Goal: Information Seeking & Learning: Learn about a topic

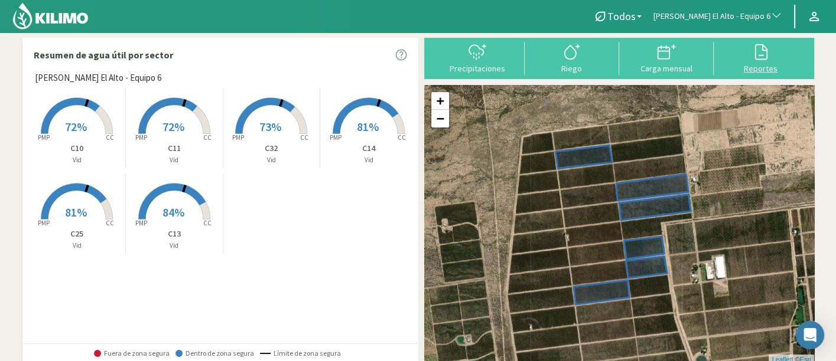
click at [741, 54] on div at bounding box center [760, 52] width 87 height 19
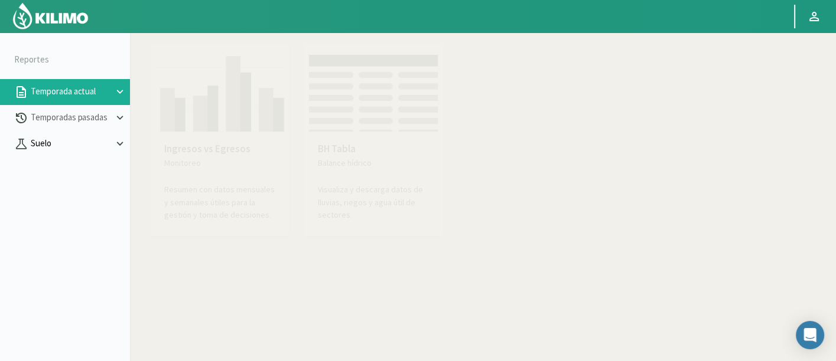
click at [84, 146] on p "Suelo" at bounding box center [70, 144] width 85 height 14
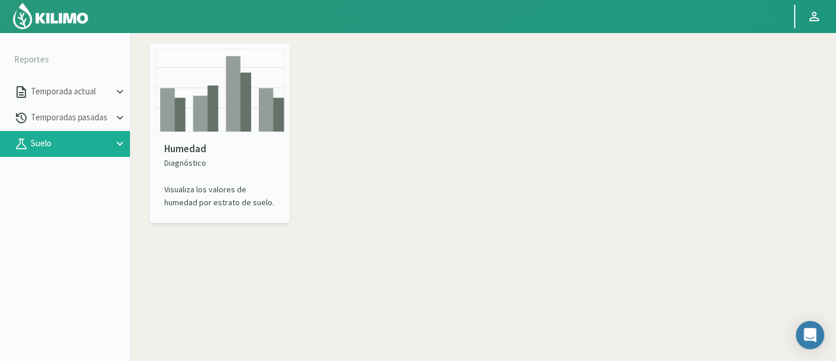
click at [237, 123] on img at bounding box center [220, 90] width 130 height 84
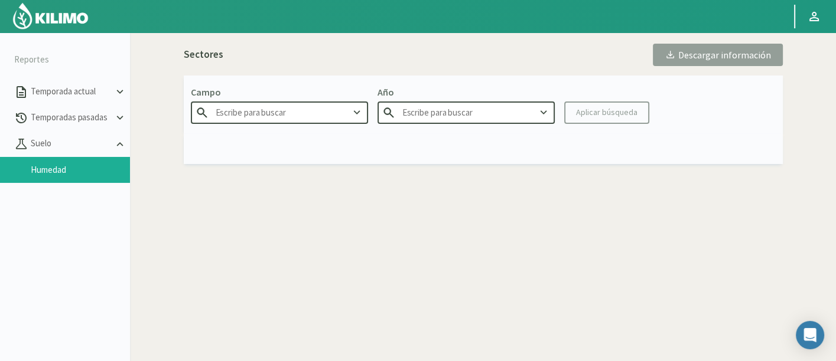
type input "Agr. Cardonal"
type input "2025"
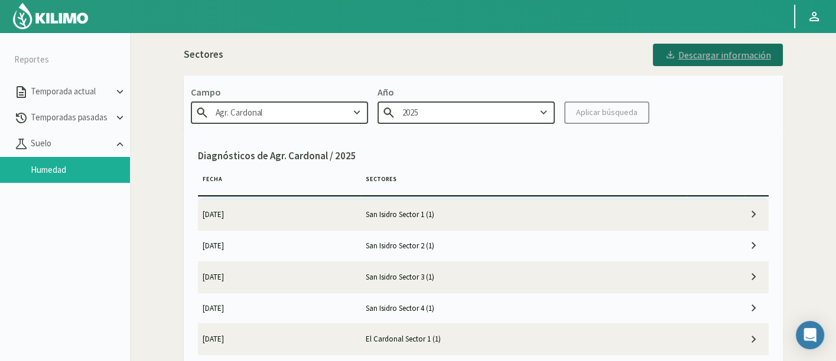
click at [717, 54] on div "Descargar información" at bounding box center [717, 55] width 106 height 12
click at [518, 202] on td "San Isidro Sector 1 (1)" at bounding box center [523, 215] width 326 height 31
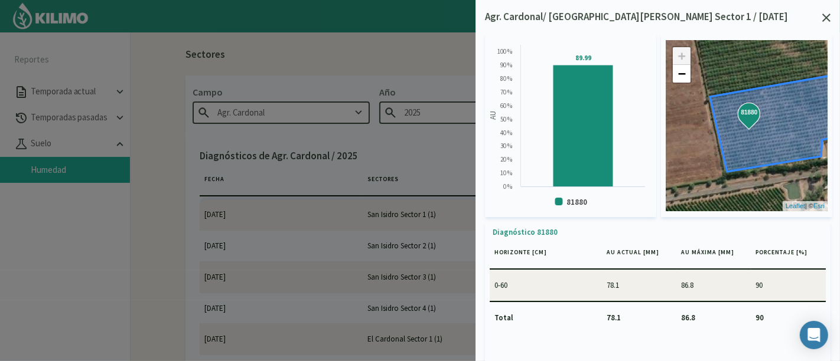
click at [755, 18] on div "Agr. Cardonal/ [GEOGRAPHIC_DATA][PERSON_NAME] Sector 1 / [DATE]" at bounding box center [657, 16] width 345 height 15
click at [755, 13] on div at bounding box center [826, 17] width 8 height 8
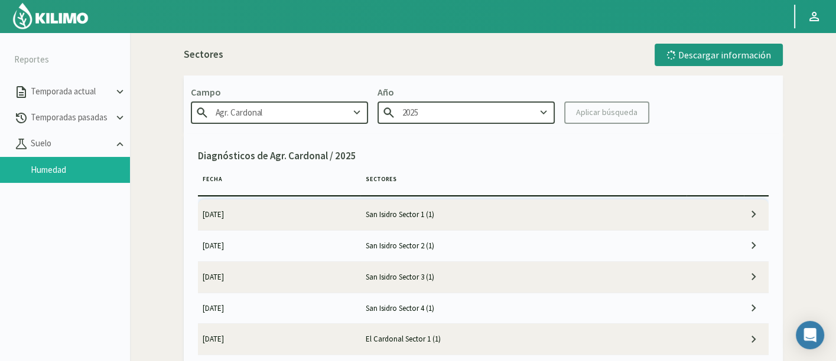
click at [539, 256] on td "San Isidro Sector 2 (1)" at bounding box center [523, 245] width 326 height 31
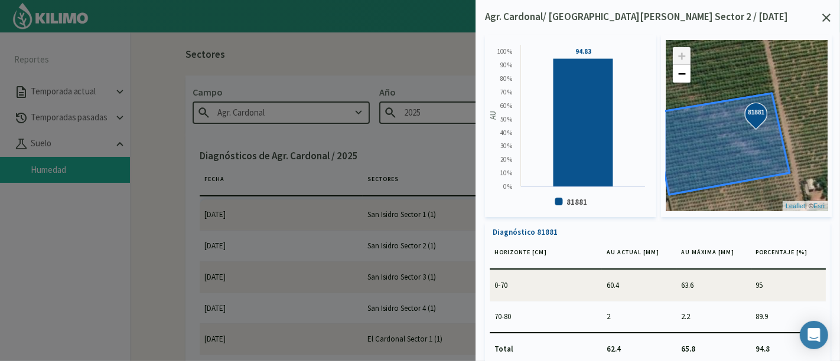
drag, startPoint x: 715, startPoint y: 135, endPoint x: 742, endPoint y: 132, distance: 27.9
click at [742, 132] on icon at bounding box center [722, 144] width 135 height 102
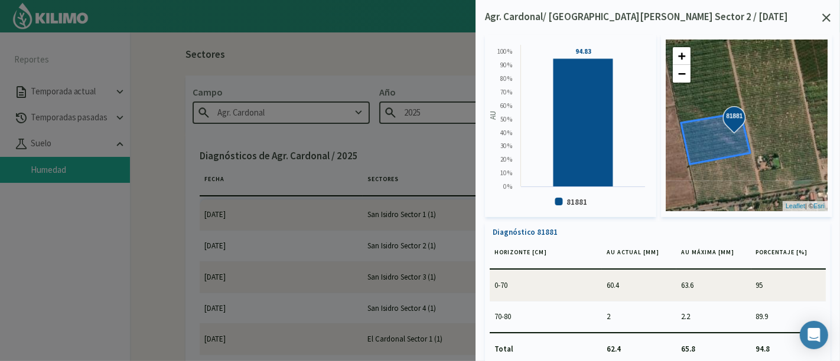
click at [755, 16] on icon at bounding box center [826, 18] width 8 height 8
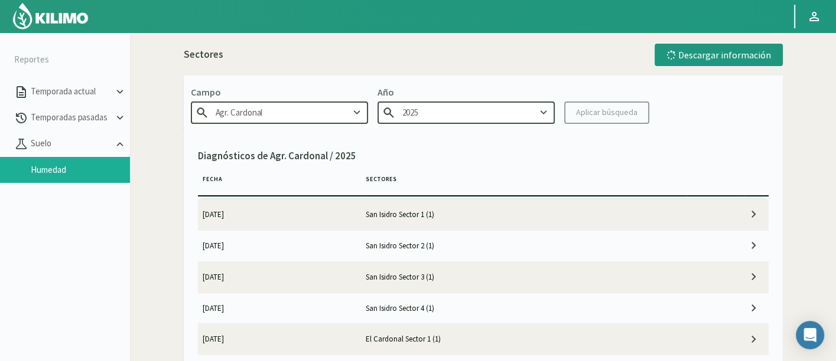
click at [579, 233] on td "San Isidro Sector 2 (1)" at bounding box center [523, 245] width 326 height 31
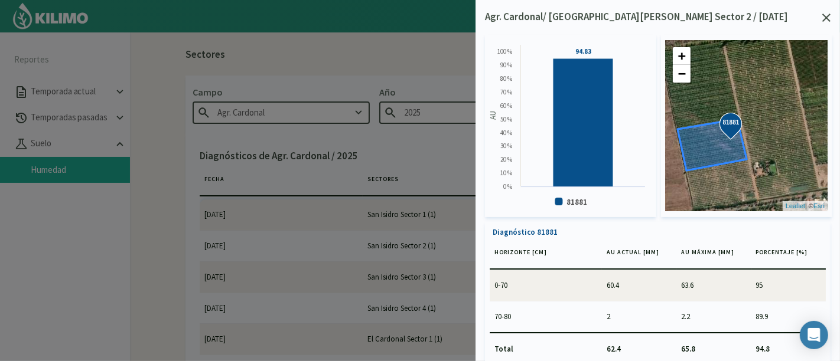
drag, startPoint x: 702, startPoint y: 168, endPoint x: 723, endPoint y: 168, distance: 21.3
click at [723, 168] on div "81881 81881 + − Leaflet | © Esri" at bounding box center [747, 125] width 162 height 171
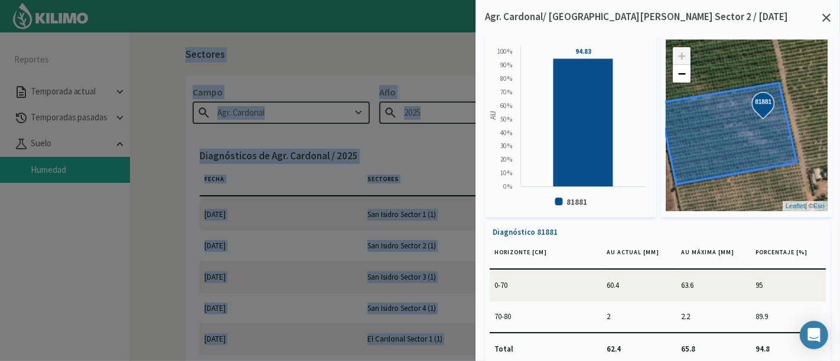
scroll to position [14, 0]
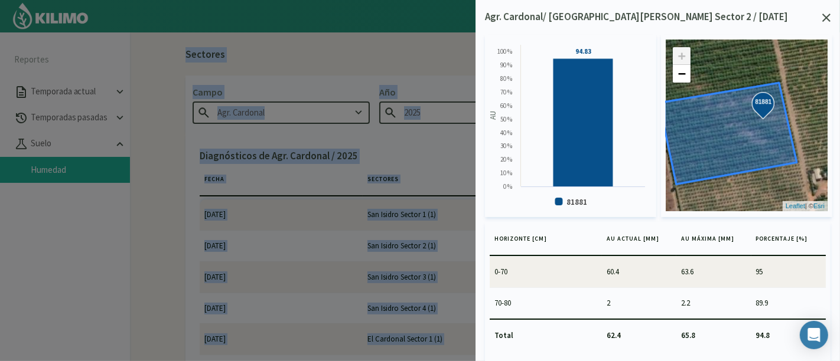
drag, startPoint x: 814, startPoint y: 336, endPoint x: 791, endPoint y: 368, distance: 39.7
click at [755, 325] on html "Principal Perfil Perfil Salir Reportes Temporada actual Temporadas pasadas [GEO…" at bounding box center [420, 180] width 840 height 361
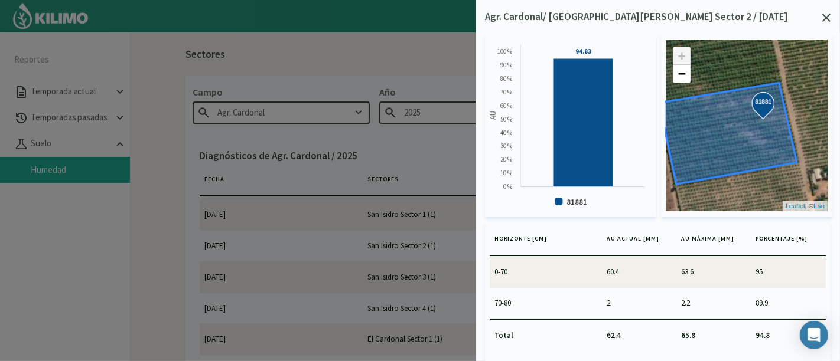
click at [742, 298] on td "2.2" at bounding box center [713, 303] width 74 height 31
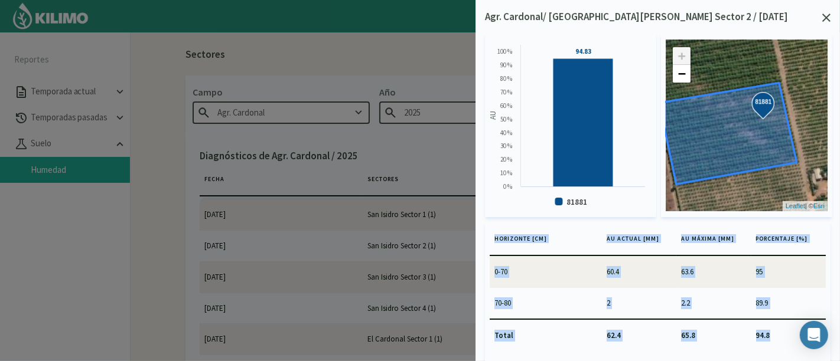
drag, startPoint x: 495, startPoint y: 230, endPoint x: 792, endPoint y: 330, distance: 313.4
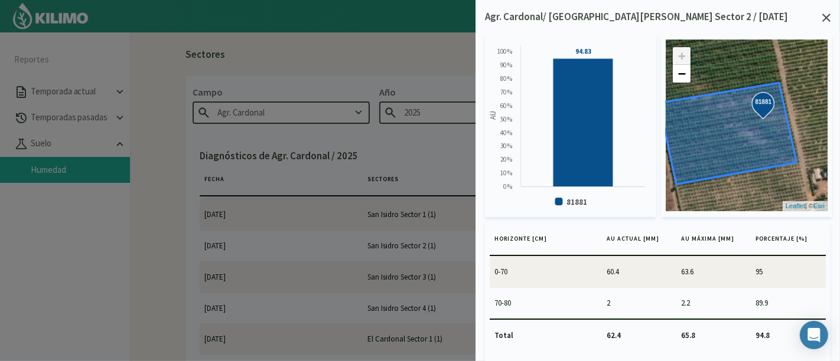
click at [391, 99] on div at bounding box center [420, 180] width 840 height 361
click at [755, 17] on icon at bounding box center [826, 18] width 8 height 8
